Goal: Task Accomplishment & Management: Manage account settings

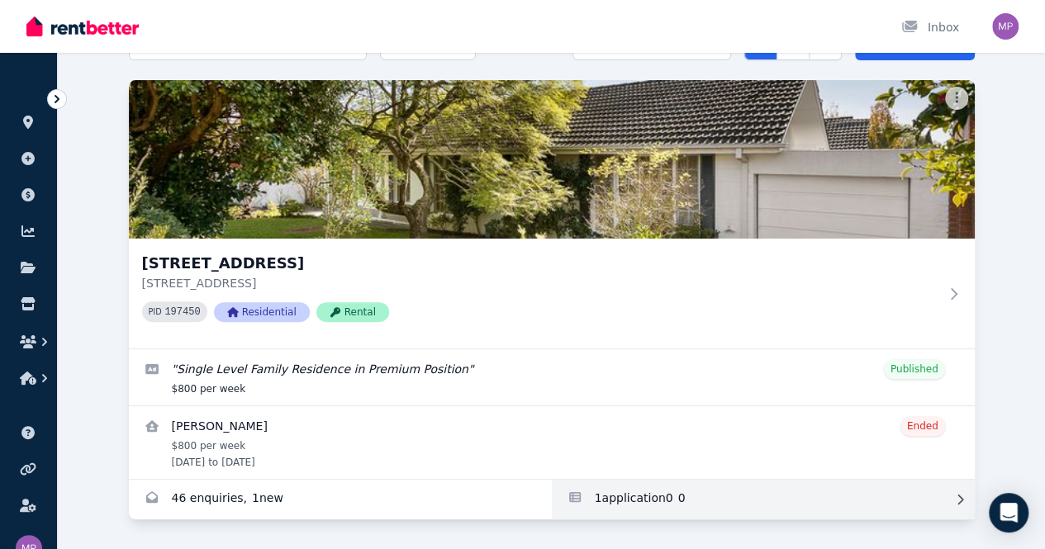
click at [552, 480] on link "Applications for 4/2 Jersey Street, Balwyn" at bounding box center [763, 500] width 423 height 40
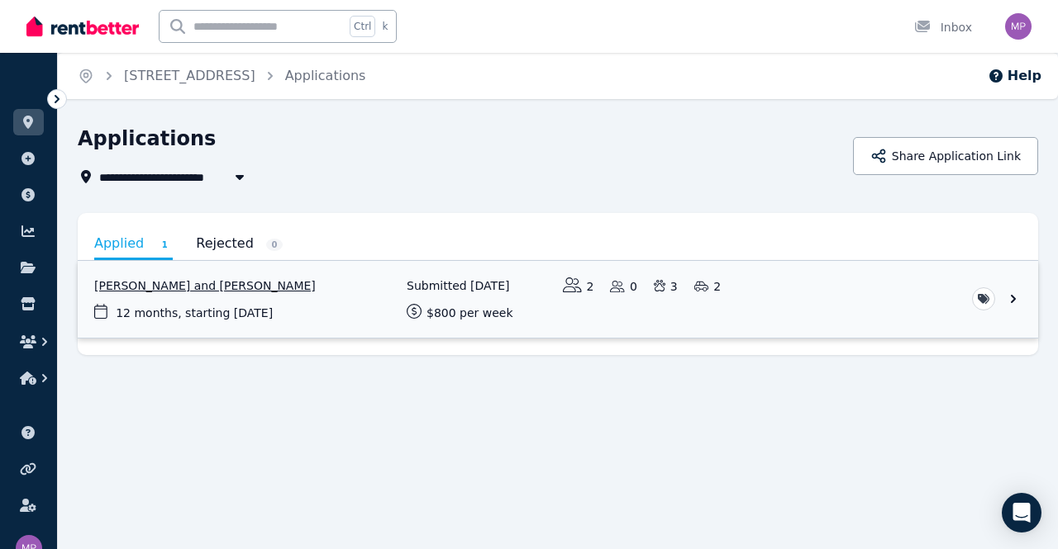
click at [1008, 297] on link "View application: Reuben Trayer and Lisa Dunne" at bounding box center [558, 299] width 960 height 77
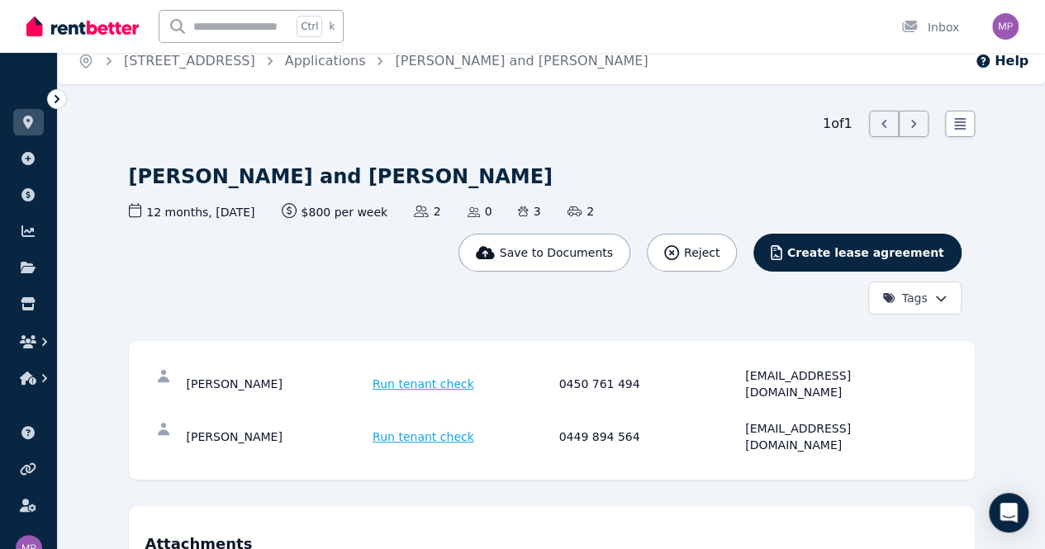
scroll to position [16, 0]
click at [813, 420] on div "[EMAIL_ADDRESS][DOMAIN_NAME]" at bounding box center [836, 436] width 182 height 33
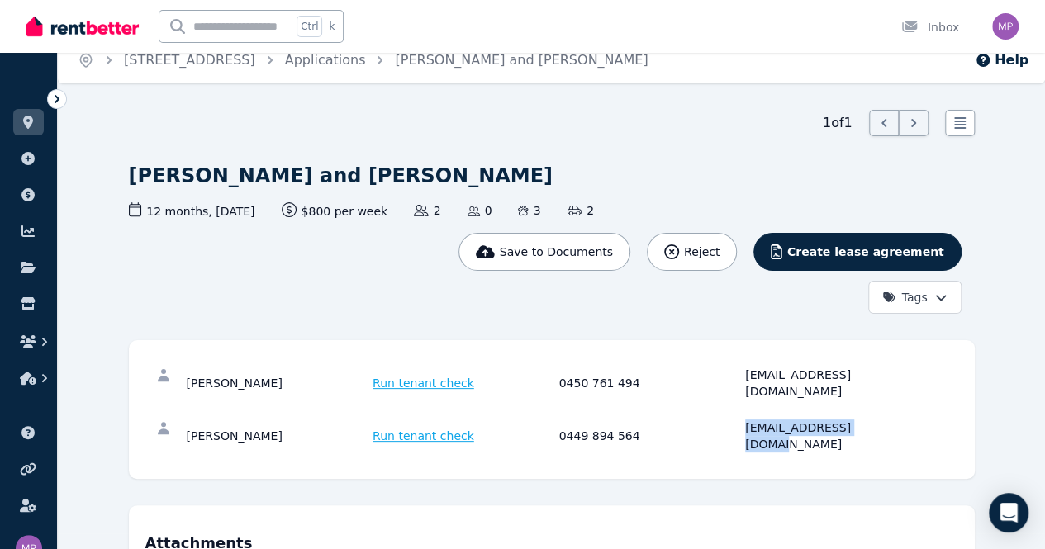
drag, startPoint x: 818, startPoint y: 342, endPoint x: 687, endPoint y: 342, distance: 131.4
click at [687, 420] on div "[PERSON_NAME] Run tenant check 0449 894 564 [EMAIL_ADDRESS][DOMAIN_NAME]" at bounding box center [557, 436] width 740 height 33
click at [745, 420] on div "[EMAIL_ADDRESS][DOMAIN_NAME]" at bounding box center [836, 436] width 182 height 33
drag, startPoint x: 692, startPoint y: 343, endPoint x: 816, endPoint y: 343, distance: 123.9
click at [816, 420] on div "[PERSON_NAME] Run tenant check 0449 894 564 [EMAIL_ADDRESS][DOMAIN_NAME]" at bounding box center [557, 436] width 740 height 33
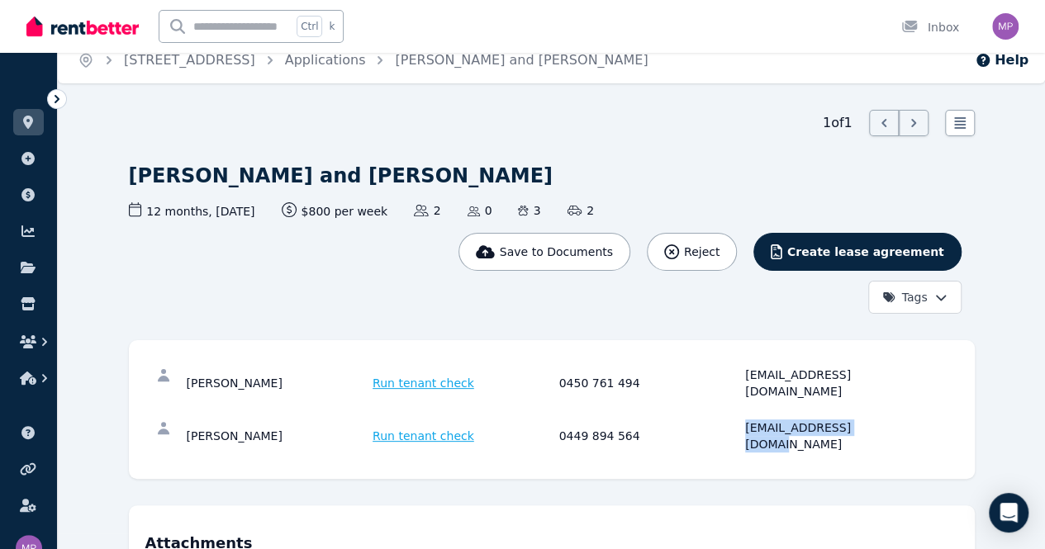
copy div "[EMAIL_ADDRESS][DOMAIN_NAME]"
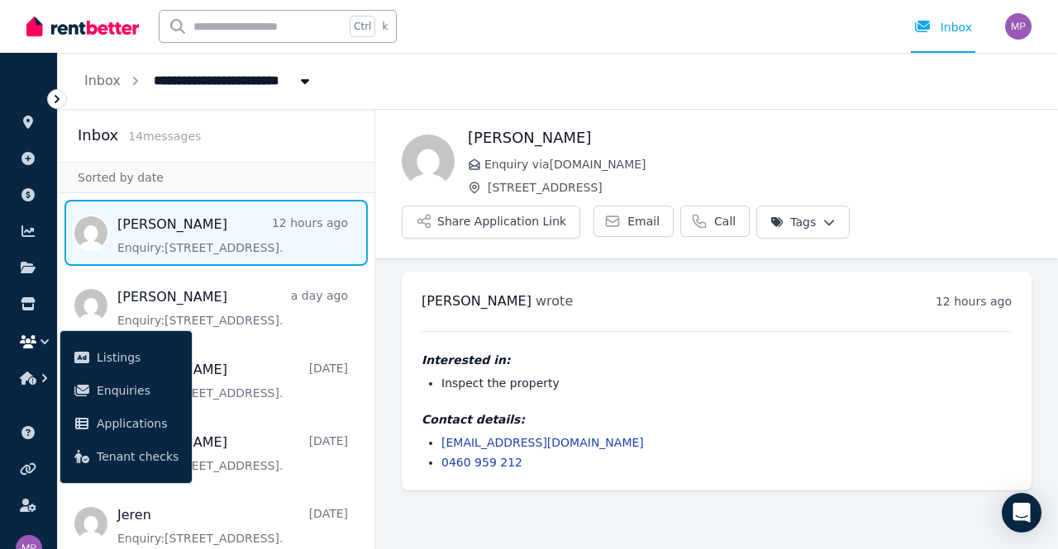
click at [202, 226] on span "Message list" at bounding box center [216, 233] width 316 height 66
